Goal: Check status: Check status

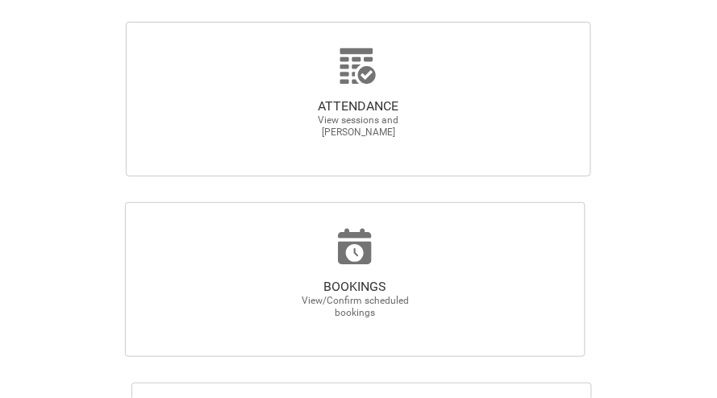
scroll to position [626, 0]
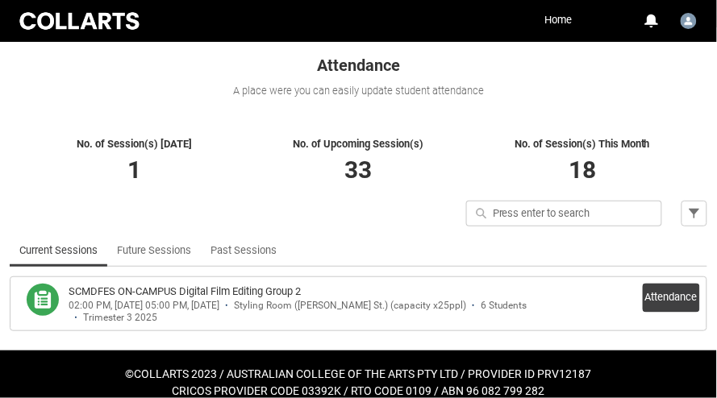
scroll to position [290, 0]
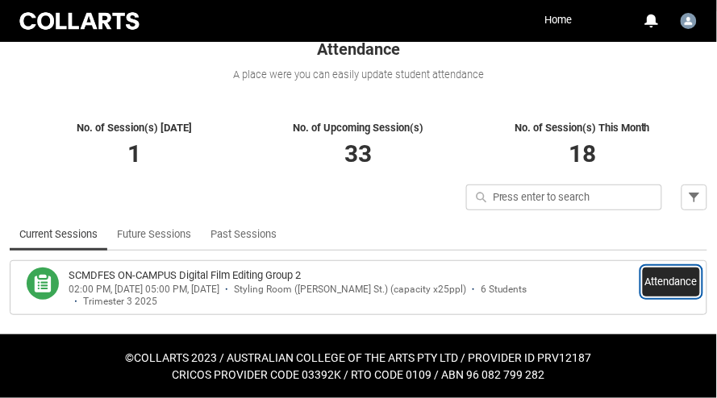
click at [671, 276] on button "Attendance" at bounding box center [670, 282] width 57 height 29
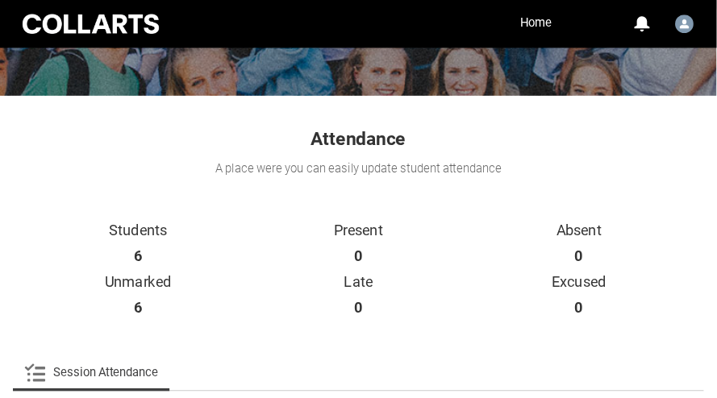
scroll to position [221, 0]
